Goal: Navigation & Orientation: Find specific page/section

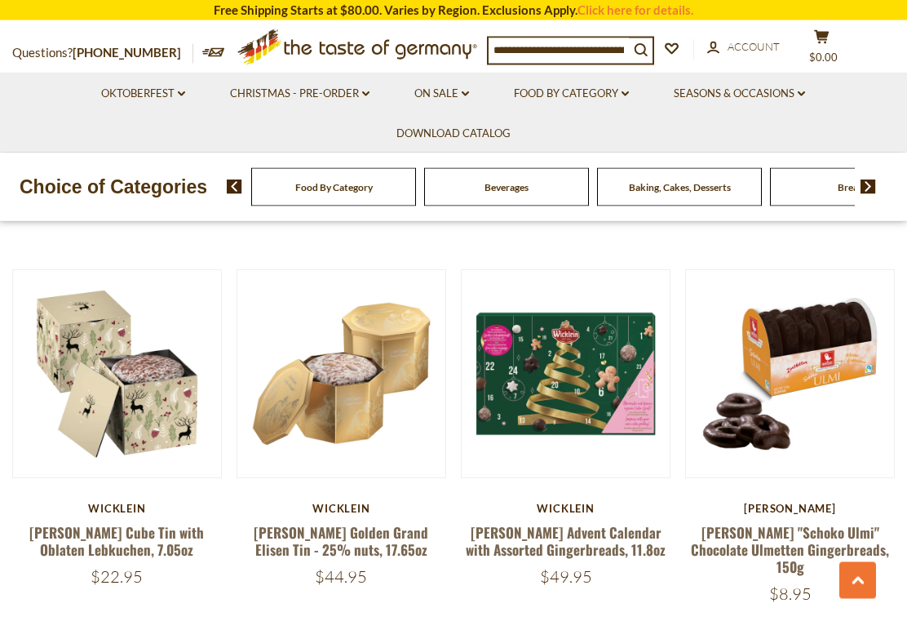
scroll to position [1135, 0]
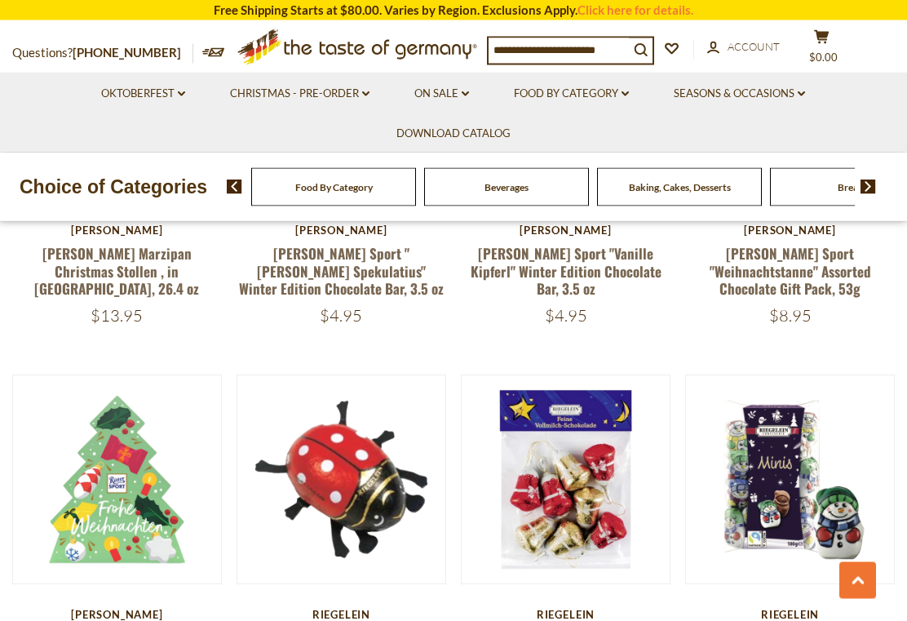
scroll to position [2541, 0]
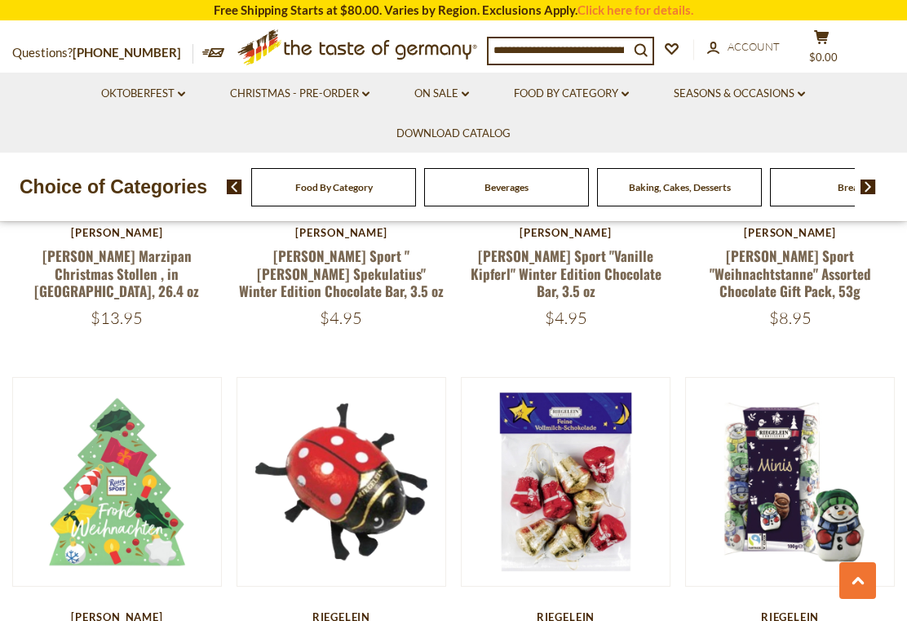
click at [453, 98] on link "On Sale dropdown_arrow" at bounding box center [441, 94] width 55 height 18
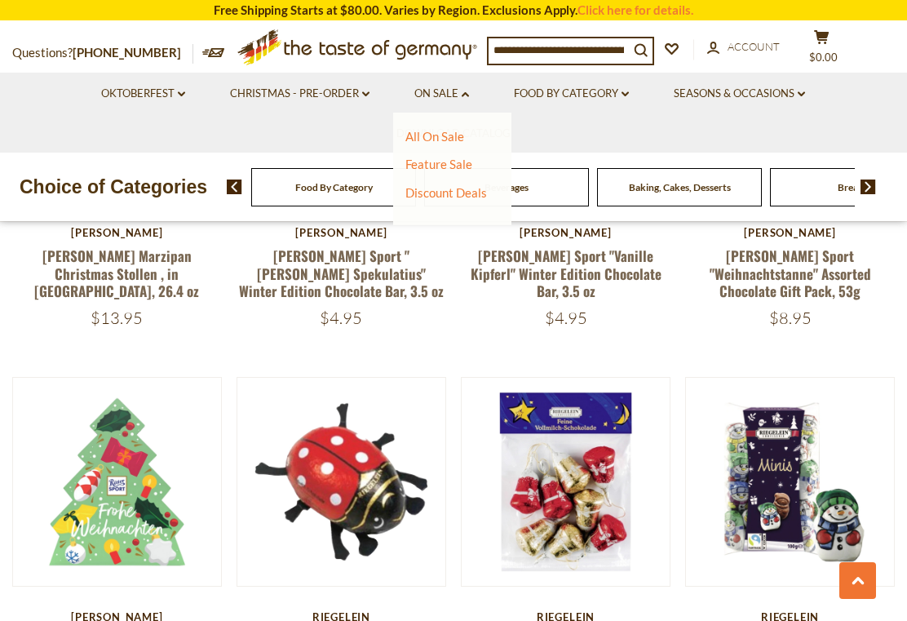
click at [417, 139] on link "All On Sale" at bounding box center [434, 136] width 59 height 15
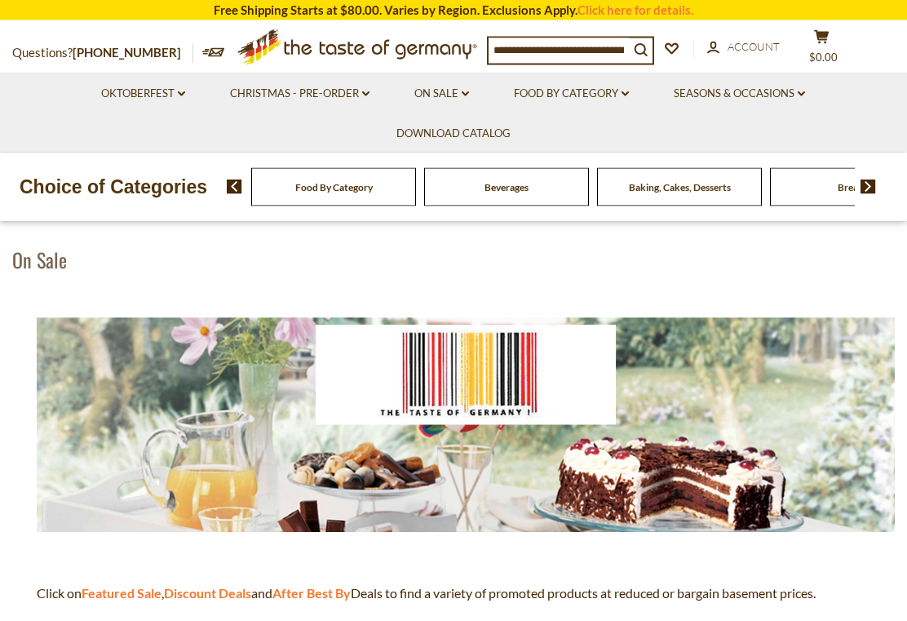
scroll to position [95, 0]
click at [110, 595] on strong "Featured Sale" at bounding box center [122, 592] width 80 height 15
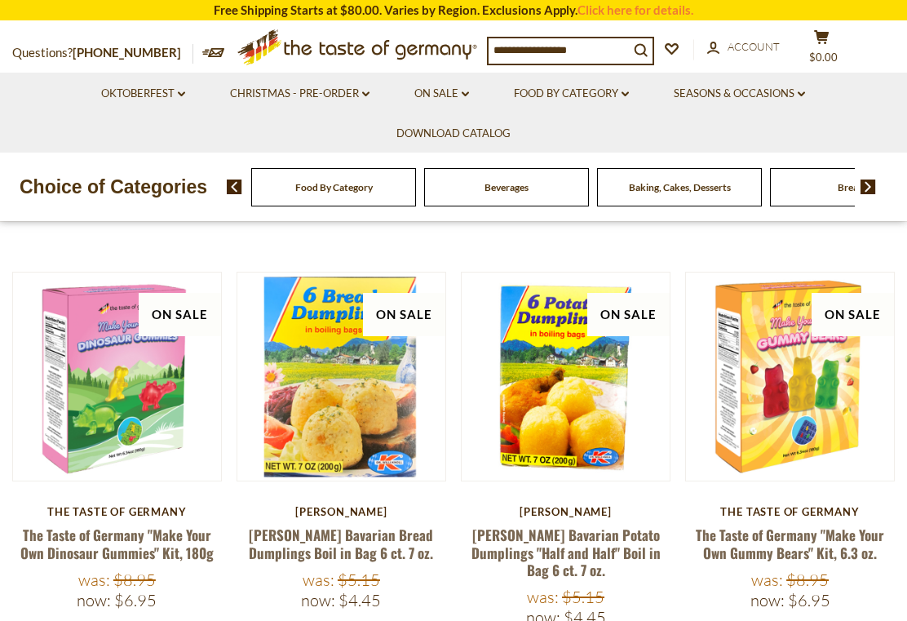
scroll to position [607, 0]
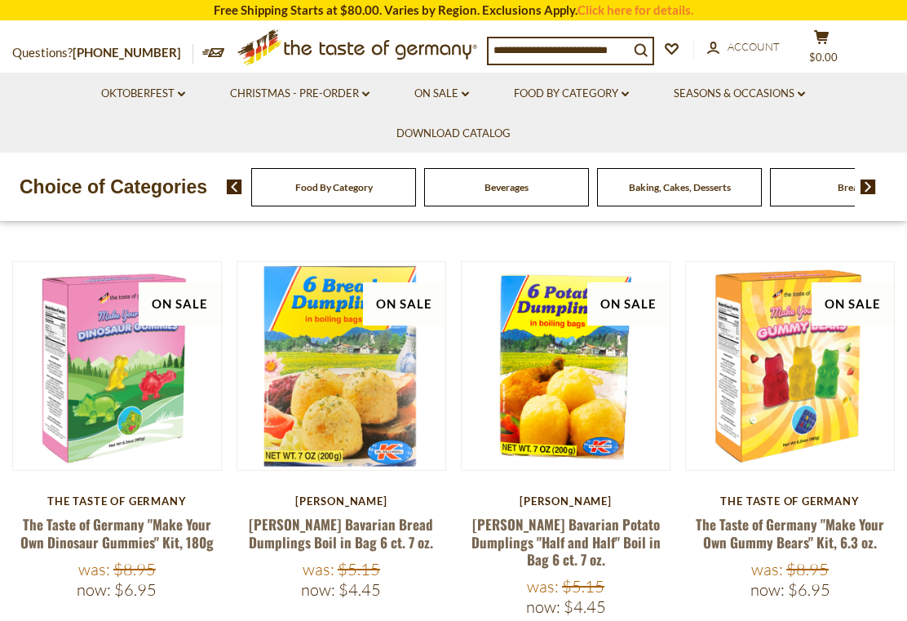
click at [799, 525] on link "The Taste of Germany "Make Your Own Gummy Bears" Kit, 6.3 oz." at bounding box center [790, 533] width 188 height 38
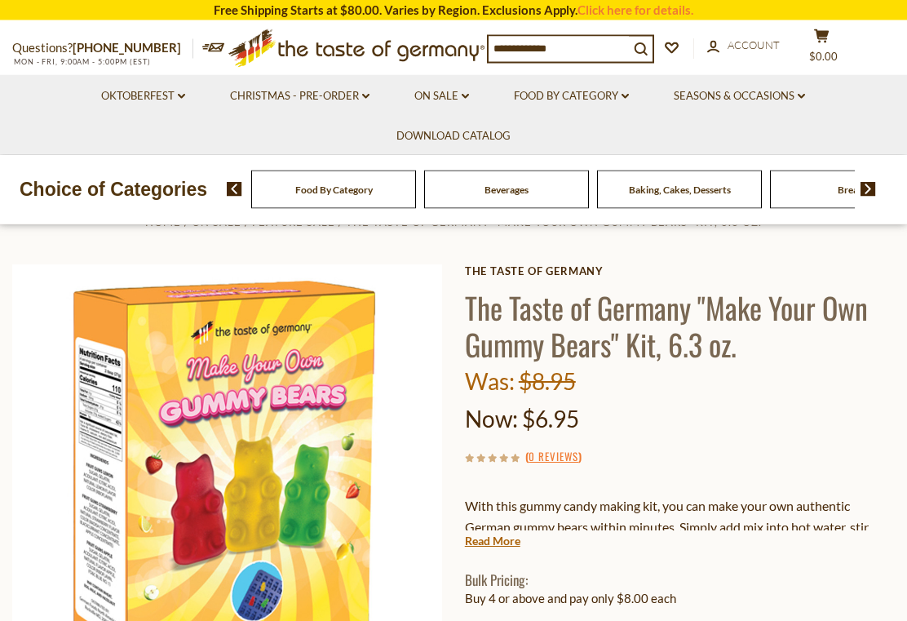
scroll to position [45, 0]
click at [481, 545] on link "Read More" at bounding box center [492, 541] width 55 height 16
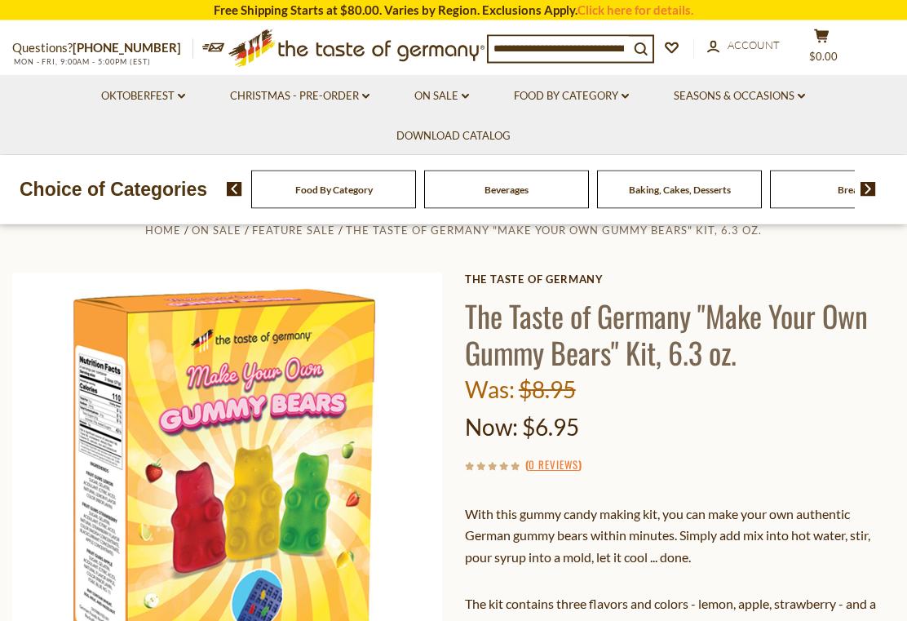
scroll to position [0, 0]
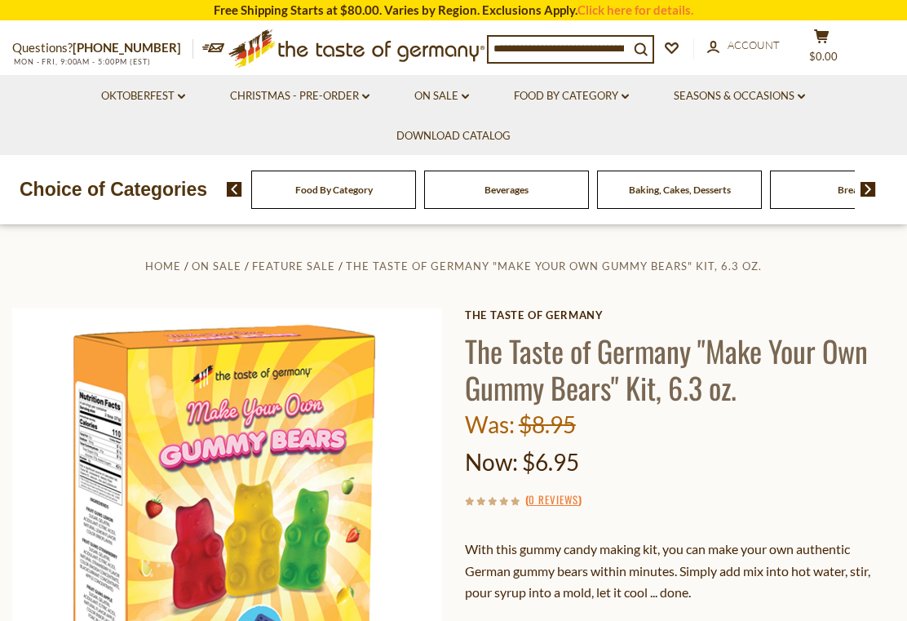
click at [171, 103] on link "Oktoberfest dropdown_arrow" at bounding box center [143, 96] width 84 height 18
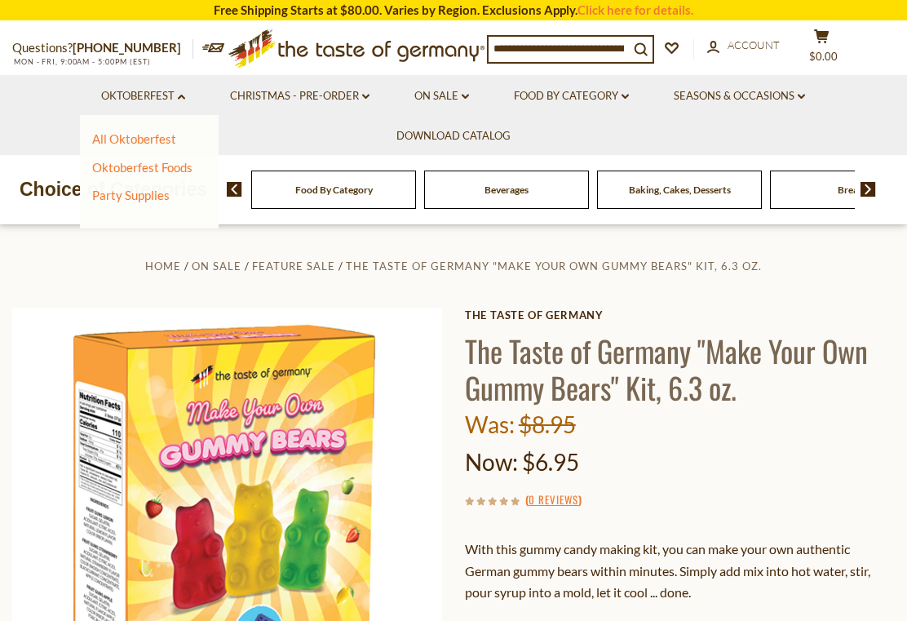
click at [113, 145] on link "All Oktoberfest" at bounding box center [134, 138] width 84 height 15
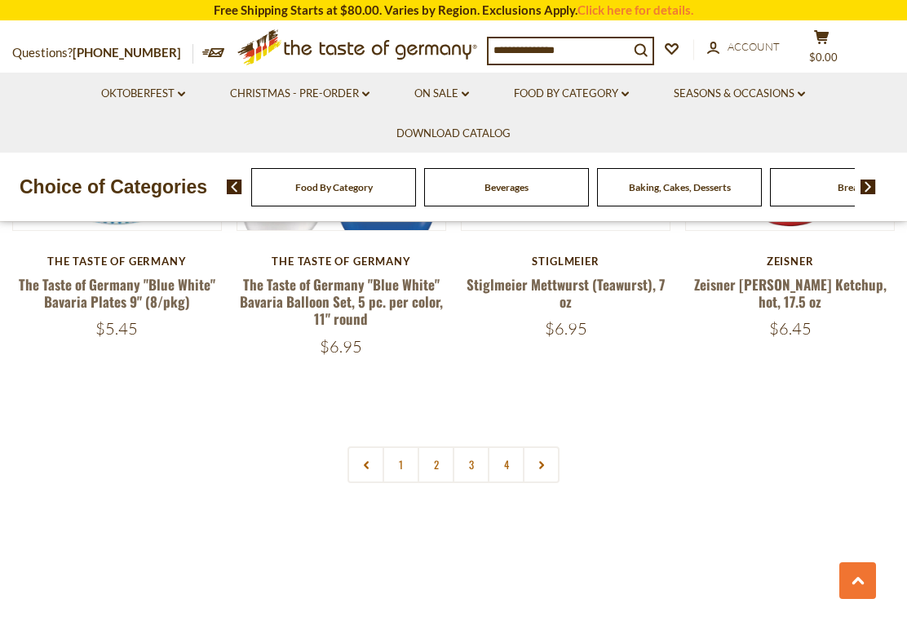
scroll to position [3648, 0]
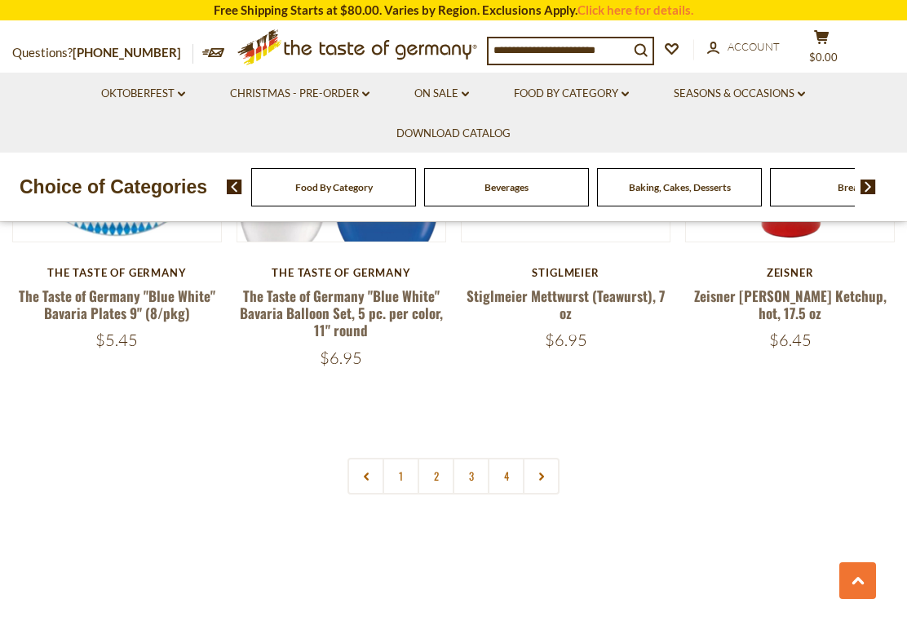
click at [540, 473] on link at bounding box center [541, 476] width 37 height 37
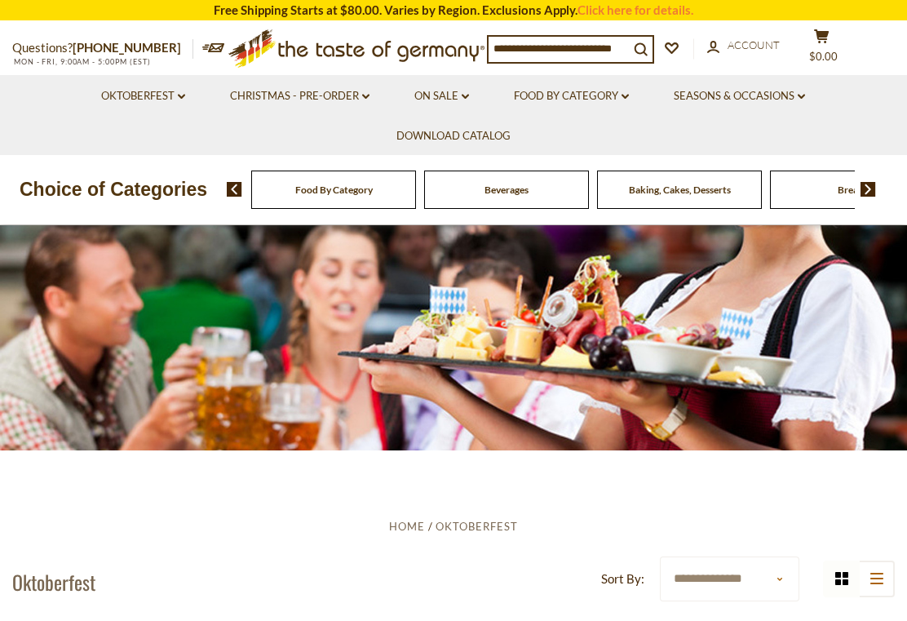
click at [805, 91] on link "Seasons & Occasions dropdown_arrow" at bounding box center [739, 96] width 131 height 18
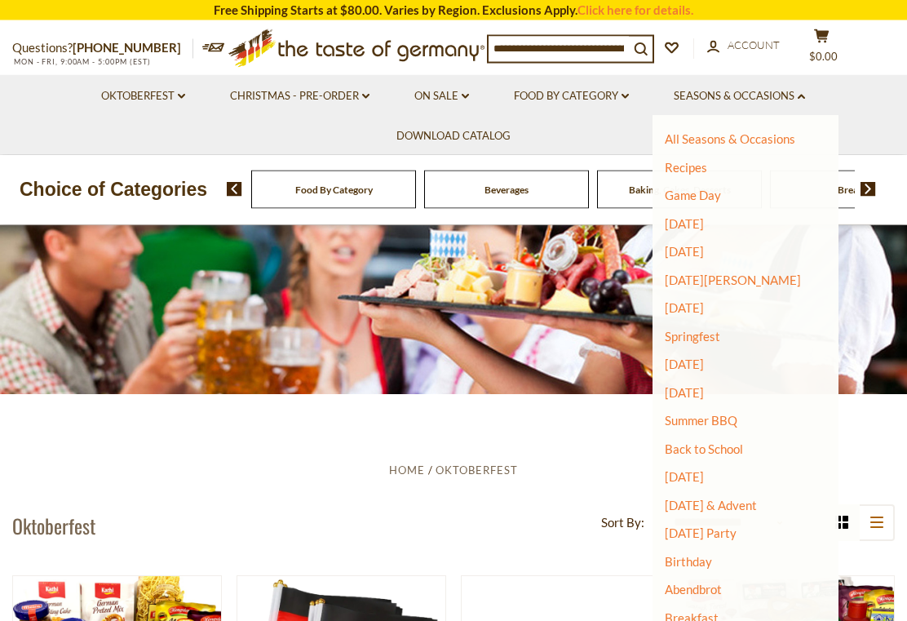
scroll to position [56, 0]
click at [687, 587] on link "Abendbrot" at bounding box center [693, 589] width 57 height 15
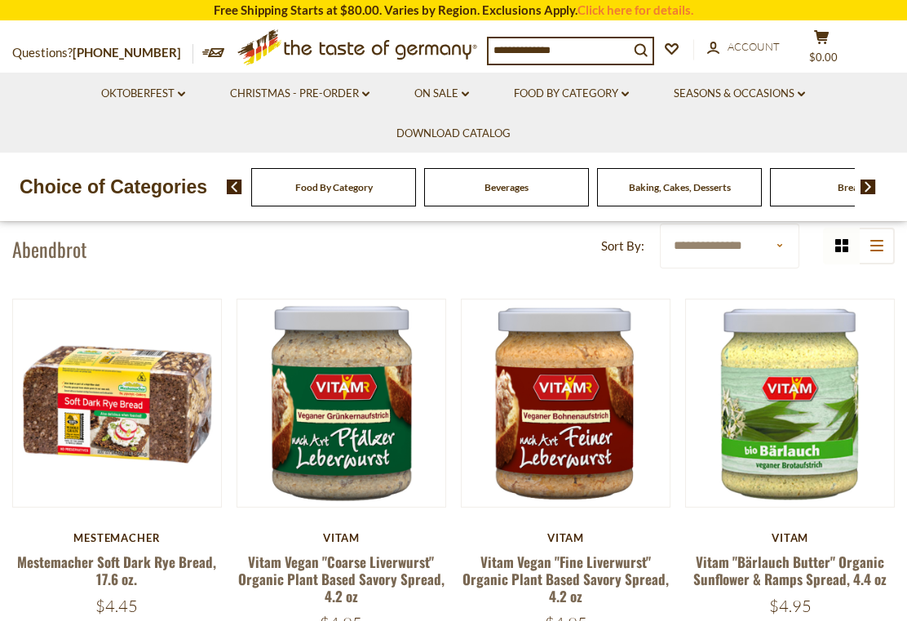
scroll to position [357, 0]
